Goal: Information Seeking & Learning: Check status

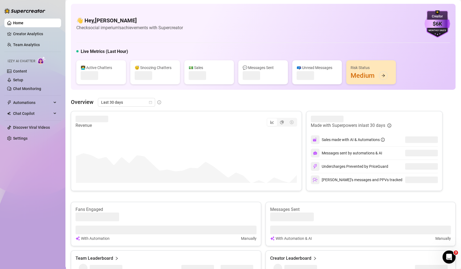
click at [115, 98] on div "Overview Last 30 days Revenue Made with Superpowers in last 30 days Sales made …" at bounding box center [263, 215] width 385 height 235
click at [122, 99] on span "Last 30 days" at bounding box center [126, 102] width 51 height 8
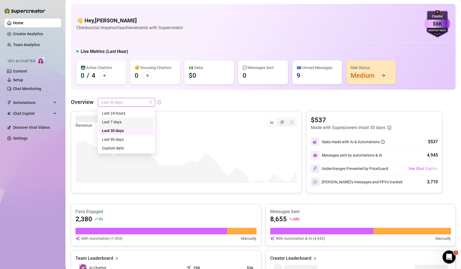
click at [127, 119] on div "Last 7 days" at bounding box center [126, 122] width 49 height 6
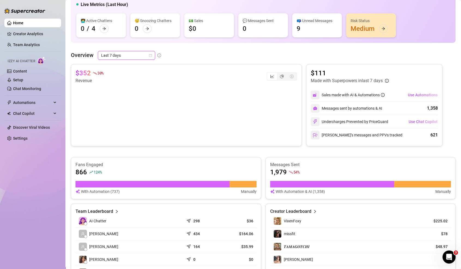
scroll to position [42, 0]
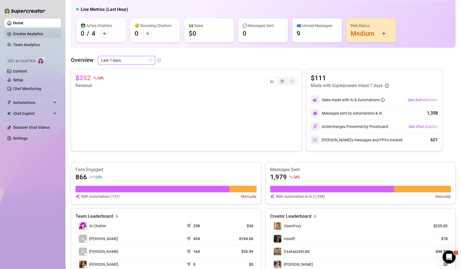
click at [40, 34] on link "Creator Analytics" at bounding box center [35, 33] width 44 height 9
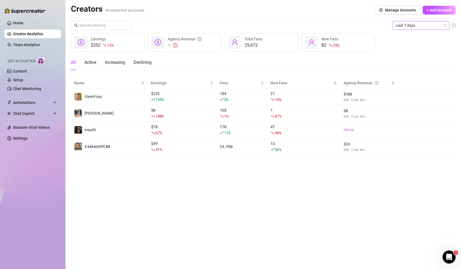
click at [415, 29] on span "Last 7 days" at bounding box center [421, 25] width 51 height 8
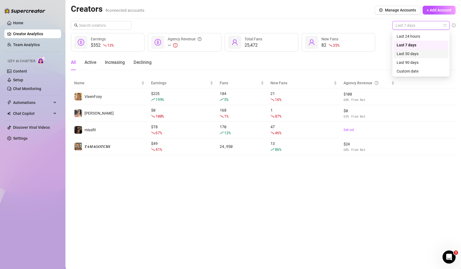
click at [412, 55] on div "Last 30 days" at bounding box center [421, 54] width 49 height 6
